Goal: Task Accomplishment & Management: Complete application form

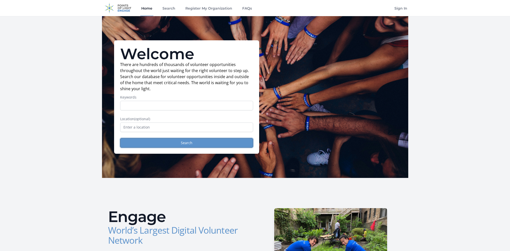
click at [192, 145] on button "Search" at bounding box center [186, 143] width 133 height 10
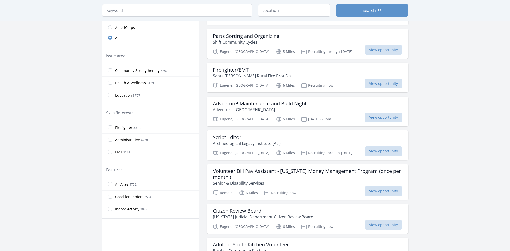
scroll to position [176, 0]
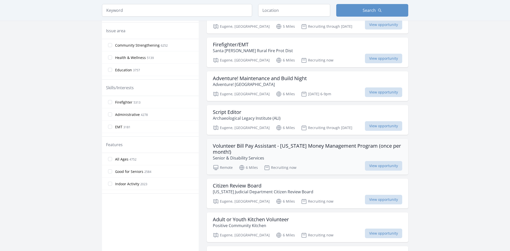
click at [246, 143] on h3 "Volunteer Bill Pay Assistant - Oregon Money Management Program (once per month!)" at bounding box center [307, 149] width 189 height 12
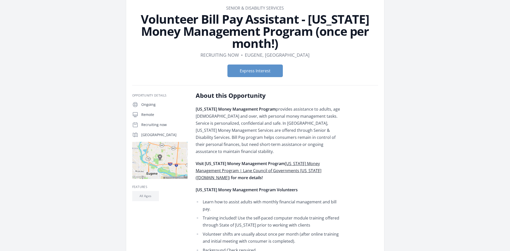
scroll to position [76, 0]
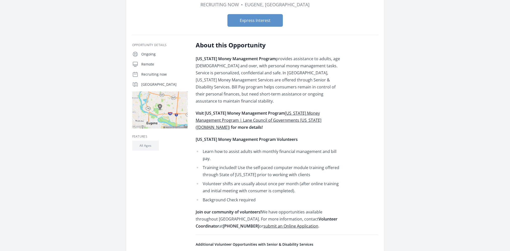
click at [283, 111] on link "Oregon Money Management Program | Lane Council of Governments Oregon (lcog.org)" at bounding box center [259, 120] width 126 height 20
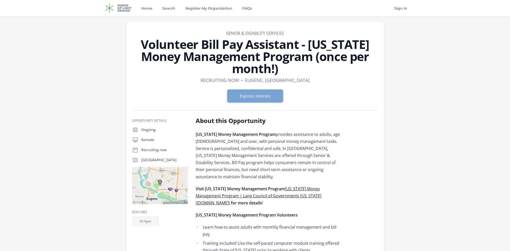
click at [269, 95] on button "Express Interest" at bounding box center [254, 96] width 55 height 13
